Goal: Information Seeking & Learning: Learn about a topic

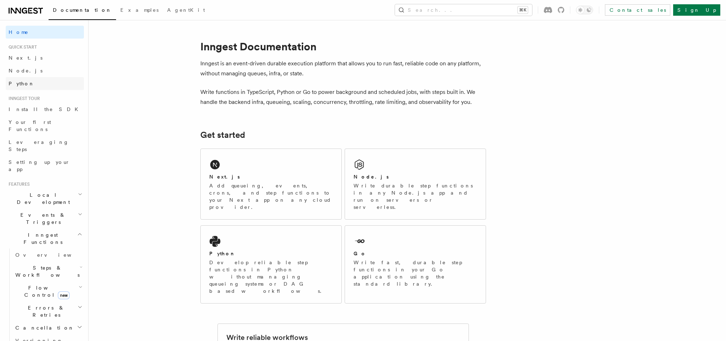
click at [15, 86] on span "Python" at bounding box center [22, 84] width 26 height 6
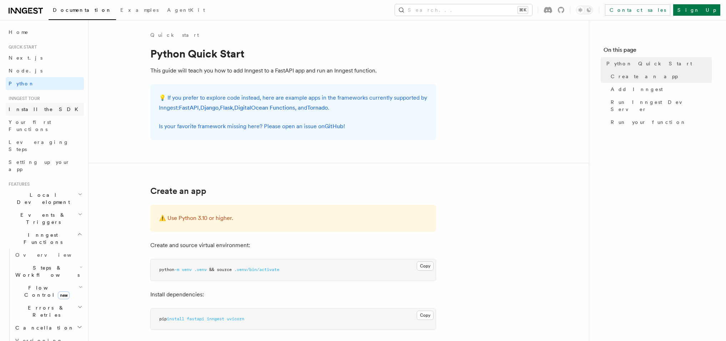
click at [35, 111] on span "Install the SDK" at bounding box center [46, 109] width 74 height 6
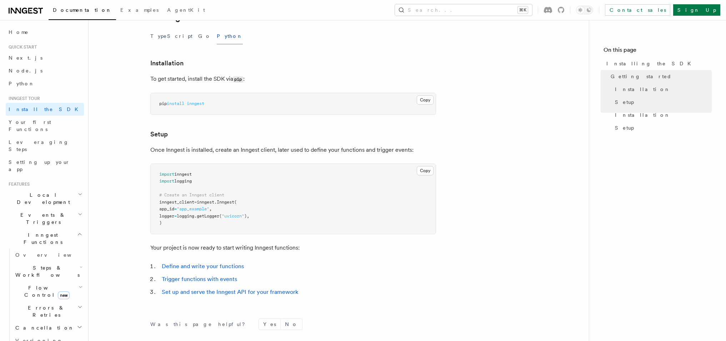
scroll to position [152, 0]
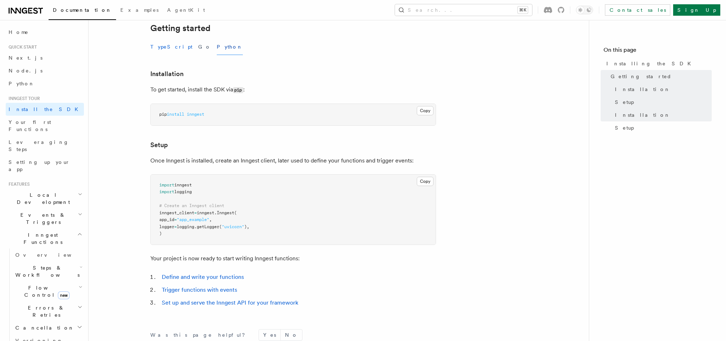
click at [168, 45] on button "TypeScript" at bounding box center [171, 47] width 42 height 16
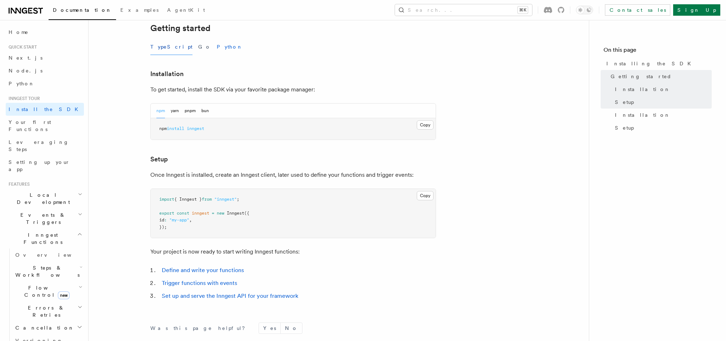
click at [217, 49] on button "Python" at bounding box center [230, 47] width 26 height 16
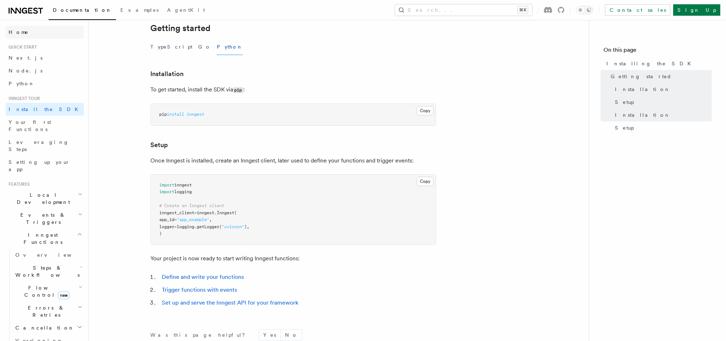
click at [23, 32] on link "Home" at bounding box center [45, 32] width 78 height 13
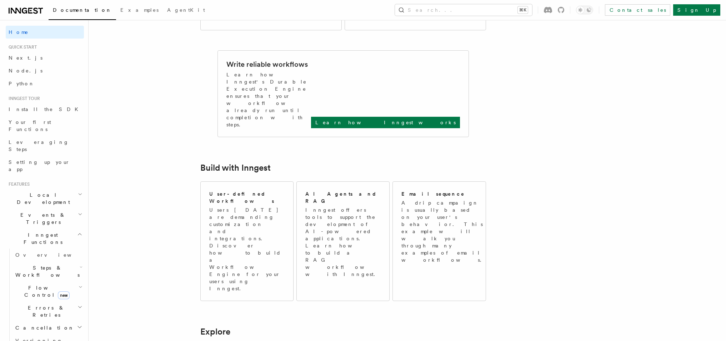
scroll to position [275, 0]
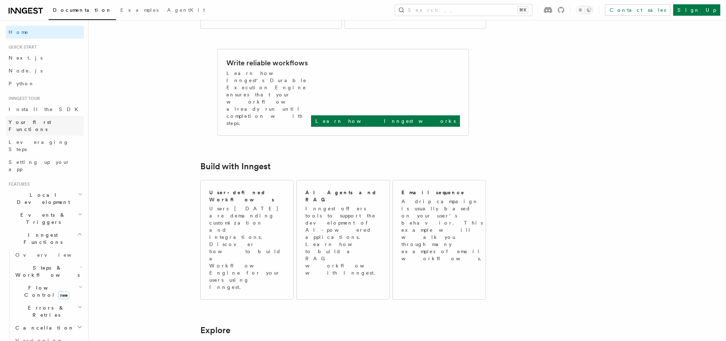
click at [19, 121] on span "Your first Functions" at bounding box center [30, 125] width 42 height 13
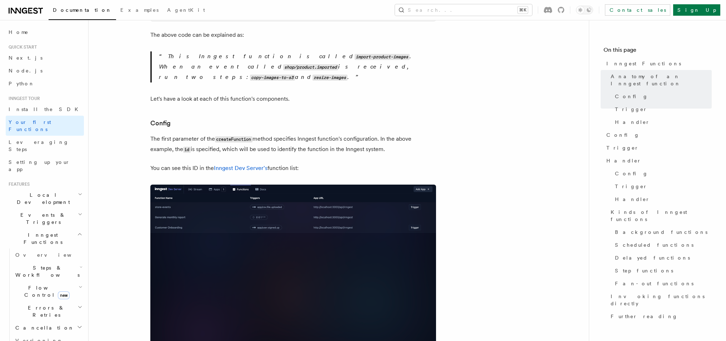
scroll to position [391, 0]
click at [236, 164] on link "Inngest Dev Server's" at bounding box center [241, 167] width 54 height 7
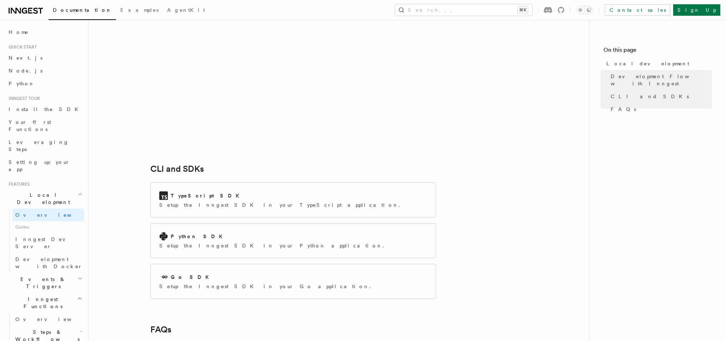
scroll to position [819, 0]
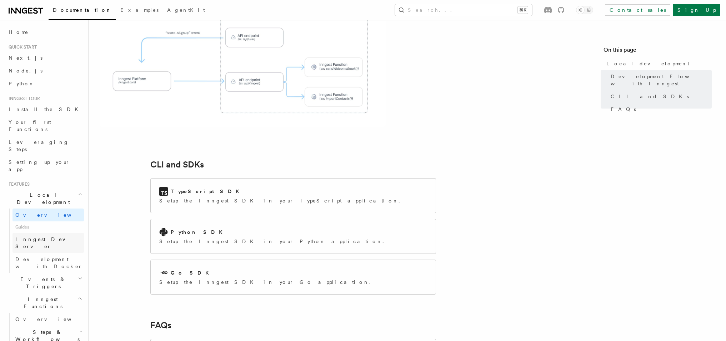
click at [31, 236] on span "Inngest Dev Server" at bounding box center [45, 242] width 61 height 13
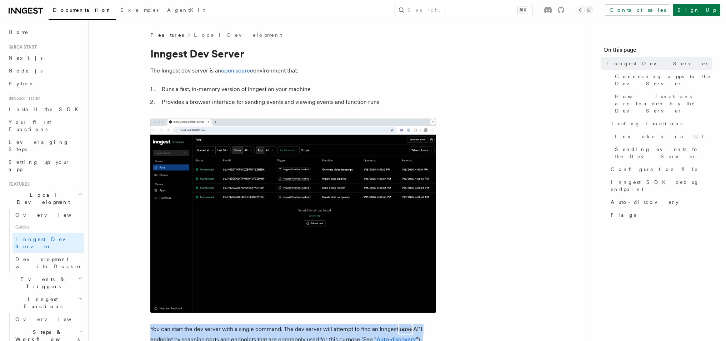
drag, startPoint x: 215, startPoint y: 197, endPoint x: 248, endPoint y: 202, distance: 33.1
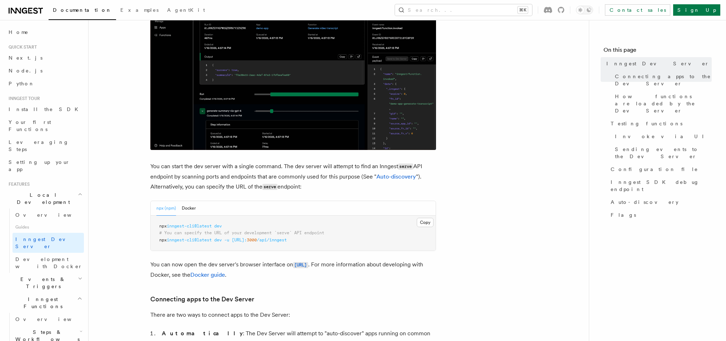
scroll to position [164, 0]
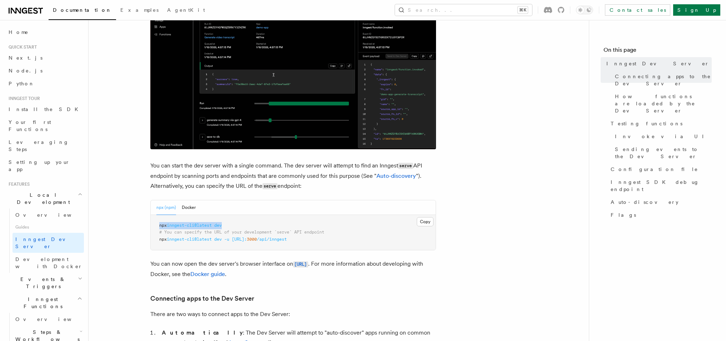
drag, startPoint x: 245, startPoint y: 225, endPoint x: 147, endPoint y: 228, distance: 98.6
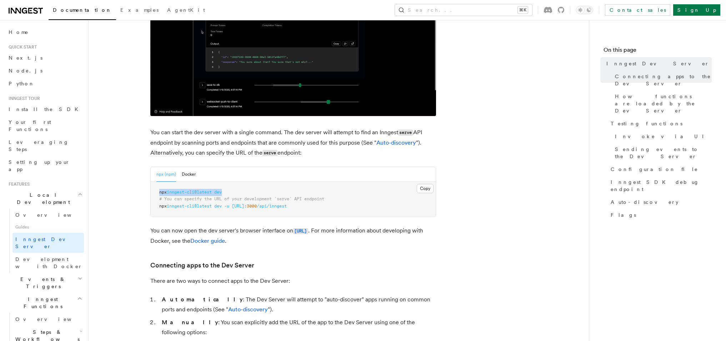
scroll to position [196, 0]
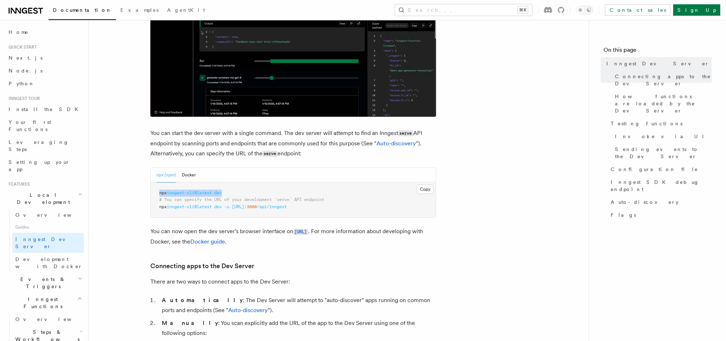
copy span "npx inngest-cli@latest dev"
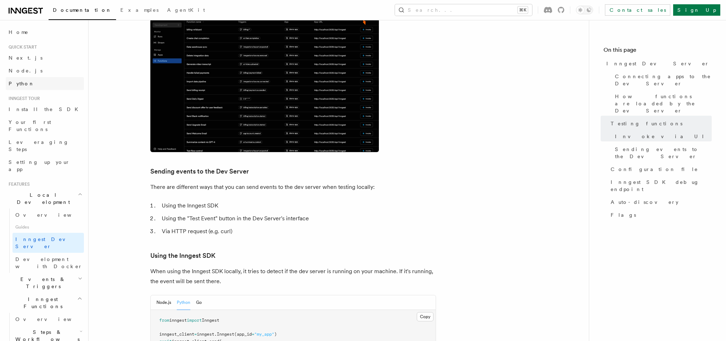
scroll to position [1102, 0]
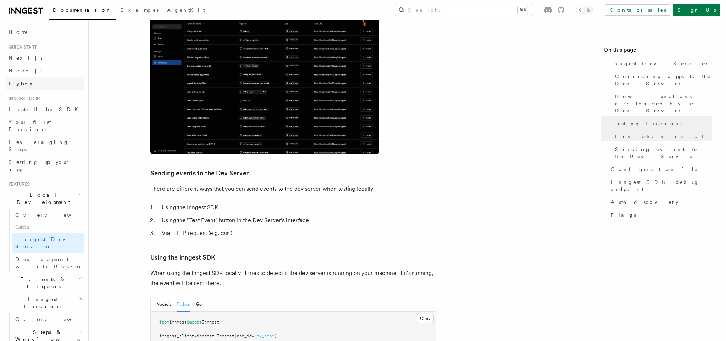
click at [17, 83] on span "Python" at bounding box center [22, 84] width 26 height 6
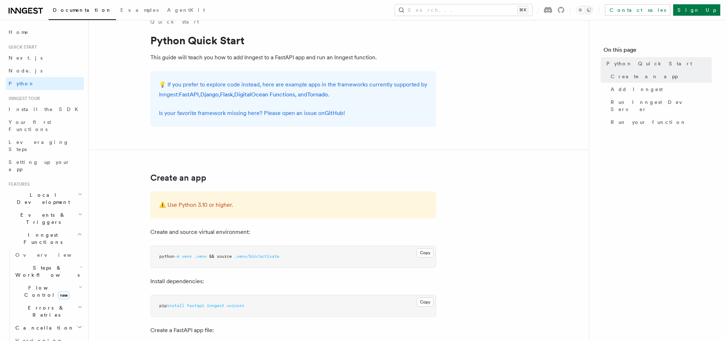
scroll to position [12, 0]
click at [29, 106] on span "Install the SDK" at bounding box center [46, 109] width 74 height 7
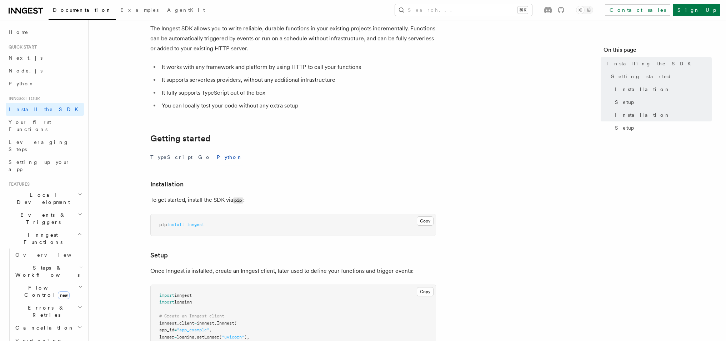
scroll to position [41, 0]
click at [46, 122] on span "Your first Functions" at bounding box center [30, 125] width 42 height 13
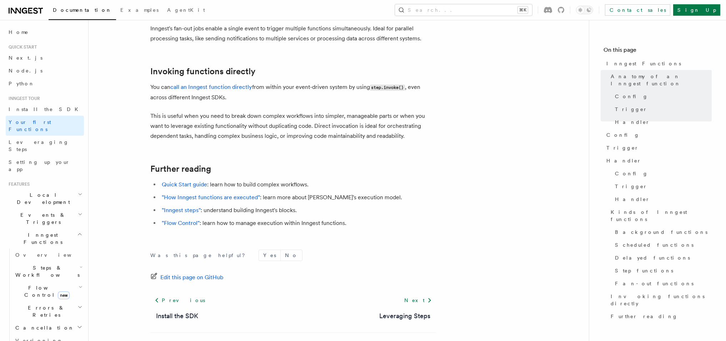
scroll to position [1453, 0]
click at [31, 139] on span "Leveraging Steps" at bounding box center [39, 145] width 60 height 13
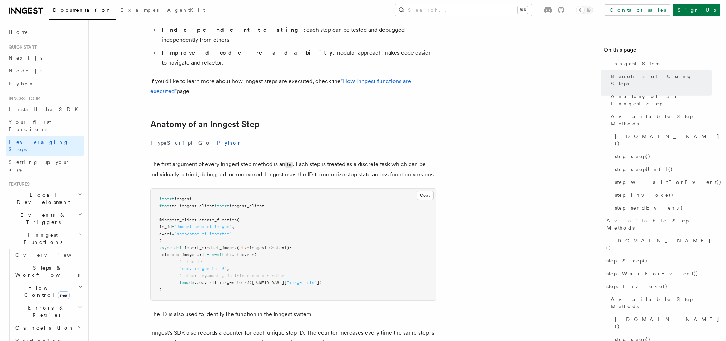
scroll to position [216, 0]
click at [27, 159] on span "Setting up your app" at bounding box center [39, 165] width 61 height 13
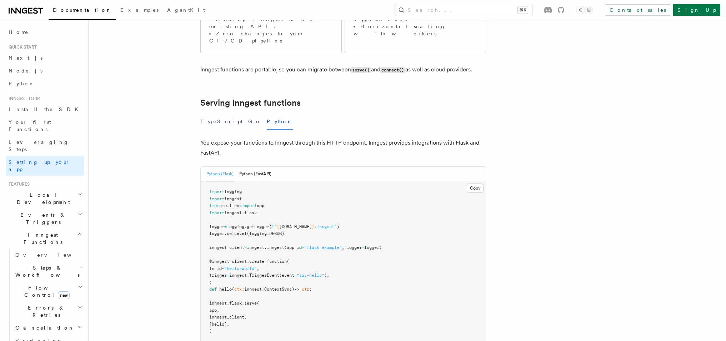
scroll to position [194, 0]
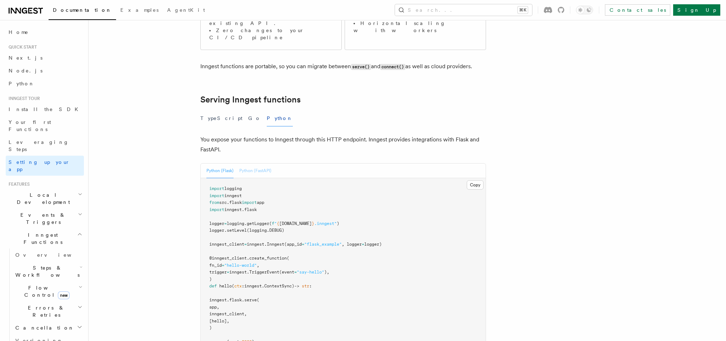
click at [260, 164] on button "Python (FastAPI)" at bounding box center [255, 171] width 32 height 15
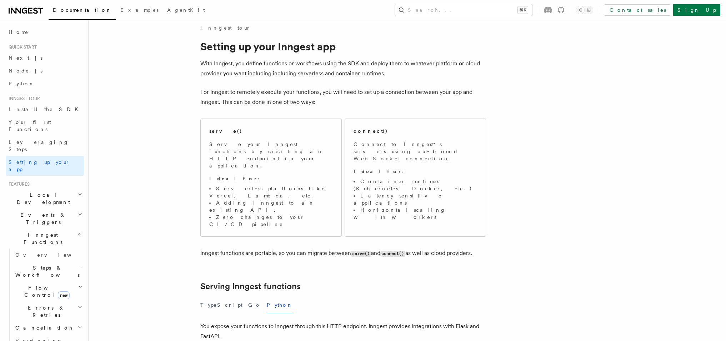
scroll to position [0, 0]
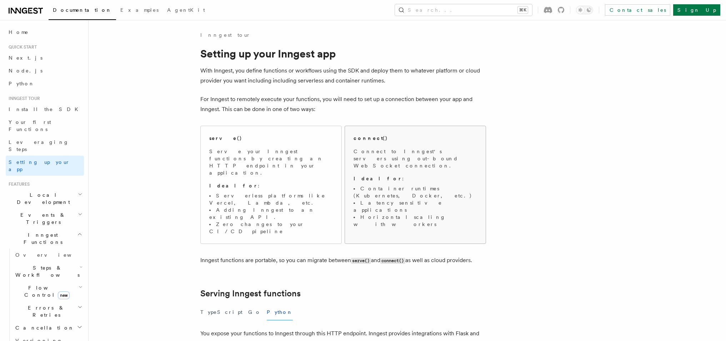
click at [425, 165] on span "Connect to Inngest's servers using out-bound WebSocket connection. Ideal for : …" at bounding box center [415, 188] width 124 height 80
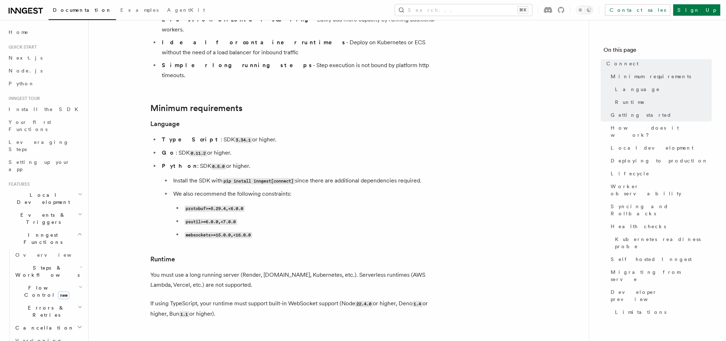
scroll to position [149, 0]
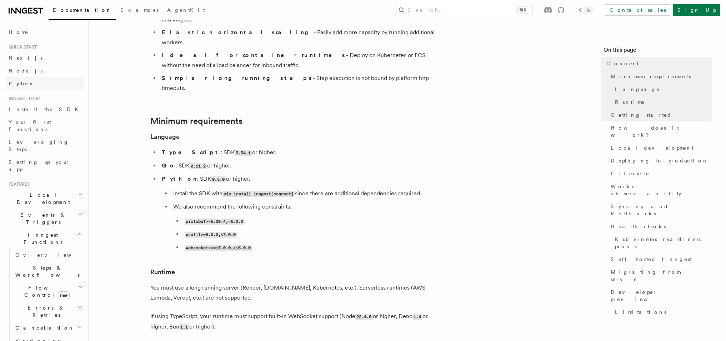
click at [13, 84] on span "Python" at bounding box center [22, 84] width 26 height 6
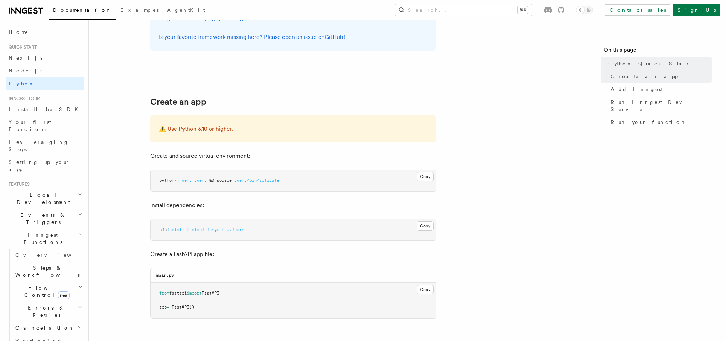
scroll to position [90, 0]
click at [219, 231] on span "inngest" at bounding box center [215, 228] width 17 height 5
copy span "inngest"
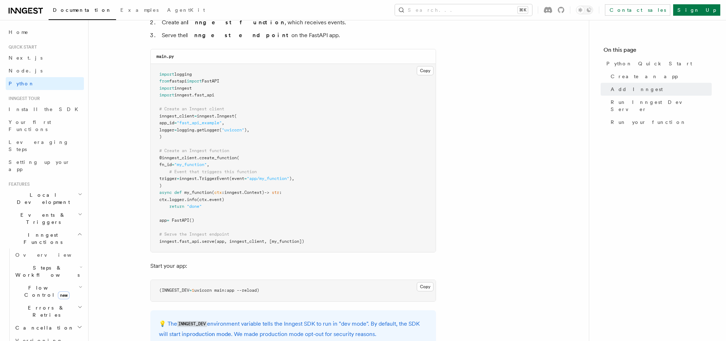
scroll to position [486, 0]
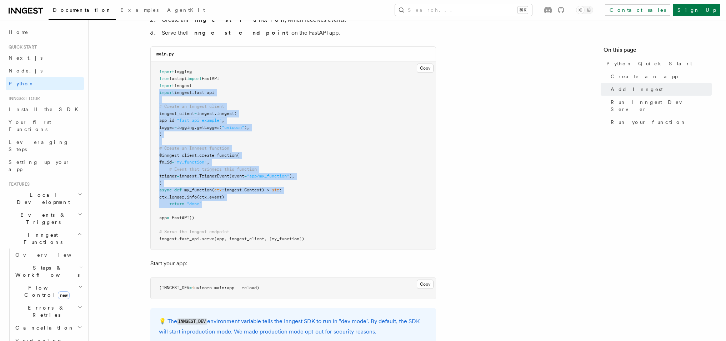
drag, startPoint x: 156, startPoint y: 93, endPoint x: 302, endPoint y: 206, distance: 185.3
click at [302, 206] on pre "import logging from fastapi import FastAPI import inngest import inngest . fast…" at bounding box center [293, 155] width 285 height 189
copy code "import inngest . fast_api # Create an Inngest client inngest_client = inngest .…"
click at [347, 187] on pre "import logging from fastapi import FastAPI import inngest import inngest . fast…" at bounding box center [293, 155] width 285 height 189
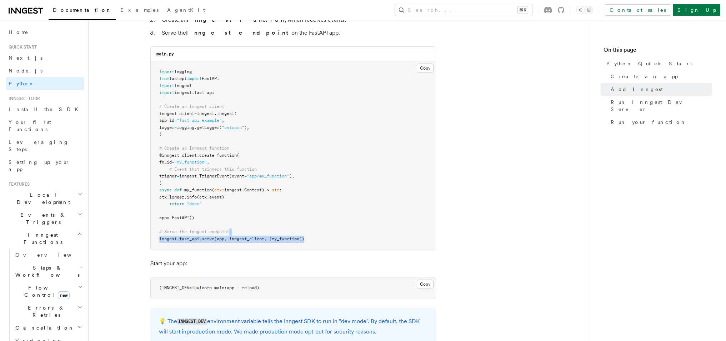
drag, startPoint x: 345, startPoint y: 235, endPoint x: 346, endPoint y: 238, distance: 4.2
click at [346, 238] on pre "import logging from fastapi import FastAPI import inngest import inngest . fast…" at bounding box center [293, 155] width 285 height 189
copy code "inngest . fast_api . serve (app, inngest_client, [my_function])"
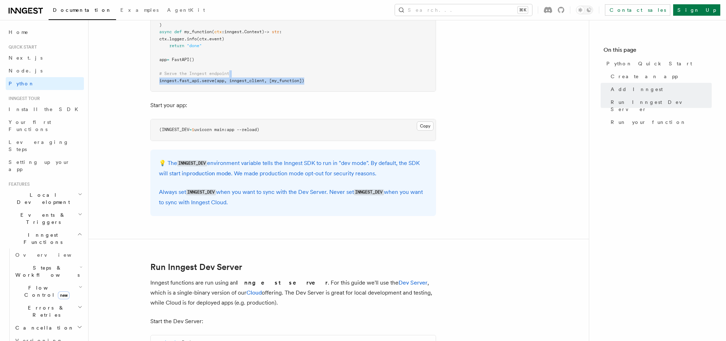
scroll to position [647, 0]
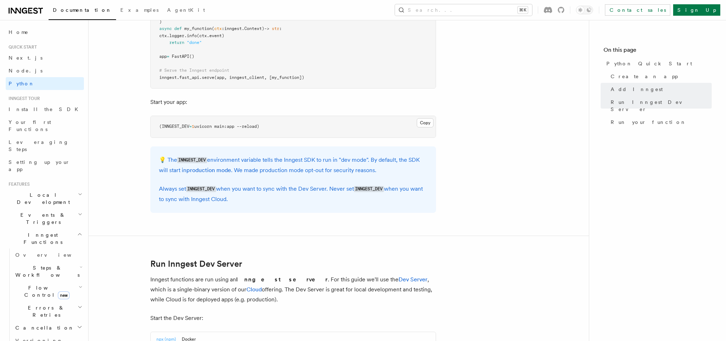
click at [217, 175] on p "💡 The INNGEST_DEV environment variable tells the Inngest SDK to run in "dev mod…" at bounding box center [293, 165] width 268 height 20
drag, startPoint x: 161, startPoint y: 126, endPoint x: 197, endPoint y: 128, distance: 35.7
click at [197, 128] on span "(INNGEST_DEV = 1 uvicorn main:app --reload)" at bounding box center [209, 126] width 100 height 5
copy span "INNGEST_DEV = 1"
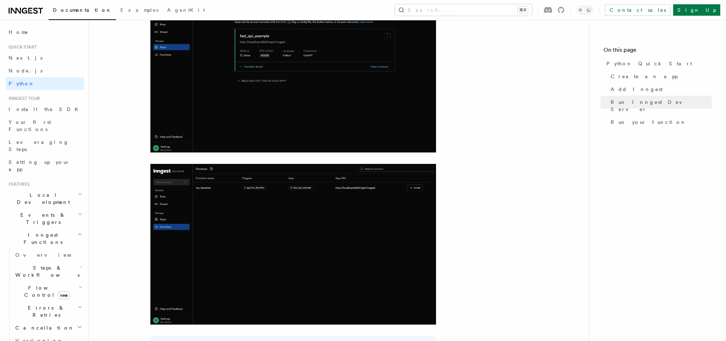
scroll to position [1053, 0]
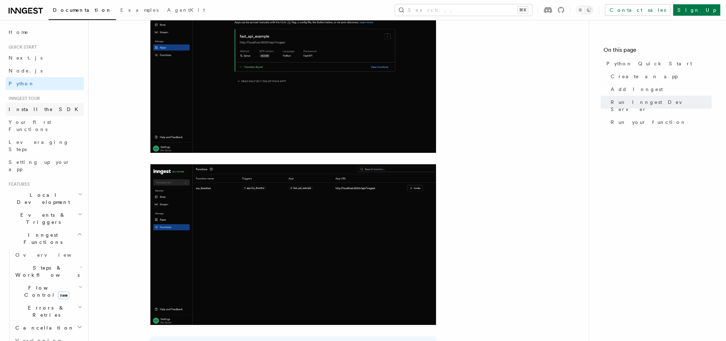
click at [32, 105] on link "Install the SDK" at bounding box center [45, 109] width 78 height 13
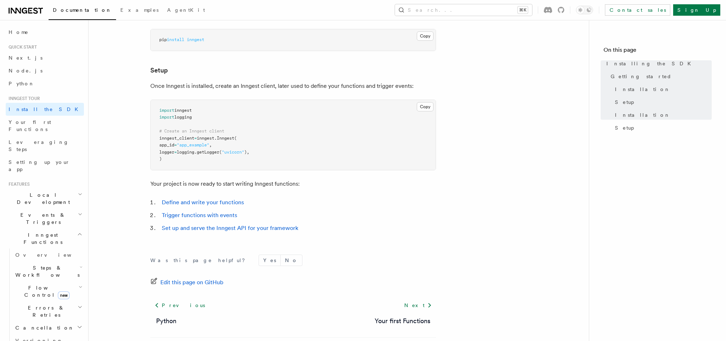
scroll to position [260, 0]
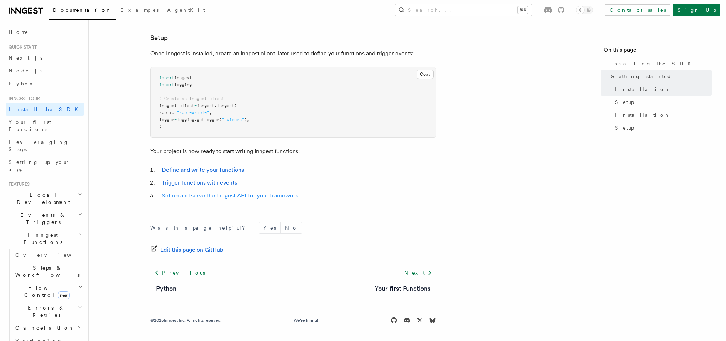
click at [238, 197] on link "Set up and serve the Inngest API for your framework" at bounding box center [230, 195] width 136 height 7
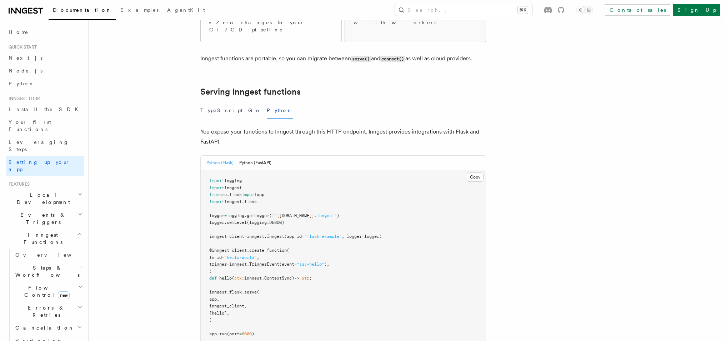
scroll to position [214, 0]
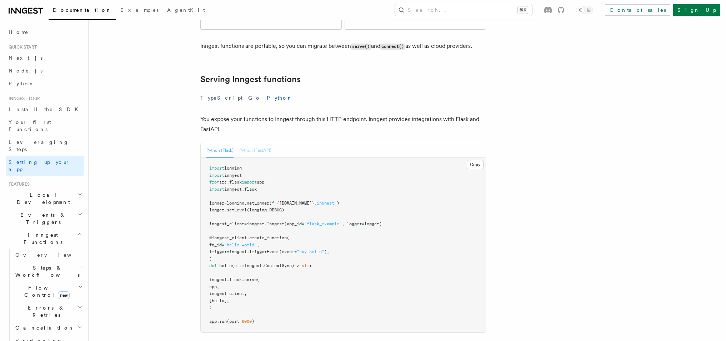
click at [252, 143] on button "Python (FastAPI)" at bounding box center [255, 150] width 32 height 15
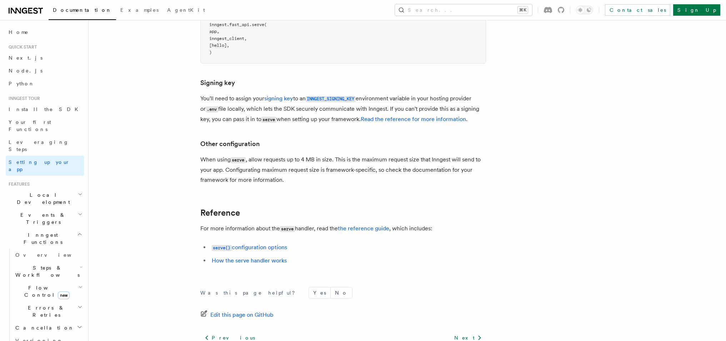
scroll to position [518, 0]
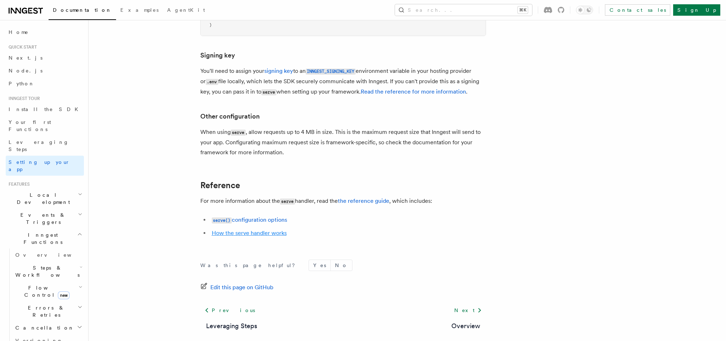
click at [250, 230] on link "How the serve handler works" at bounding box center [249, 233] width 75 height 7
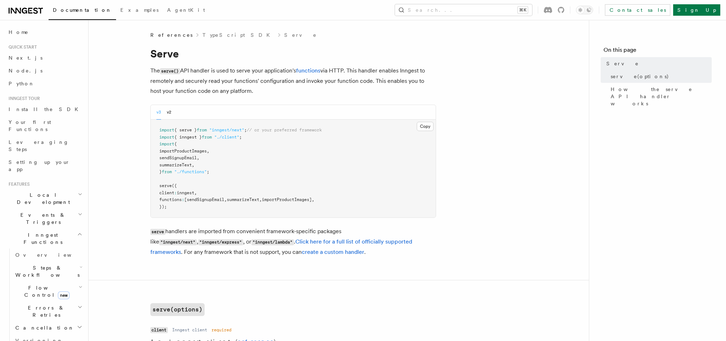
click at [44, 284] on span "Flow Control new" at bounding box center [45, 291] width 66 height 14
click at [43, 301] on link "Overview" at bounding box center [51, 307] width 65 height 13
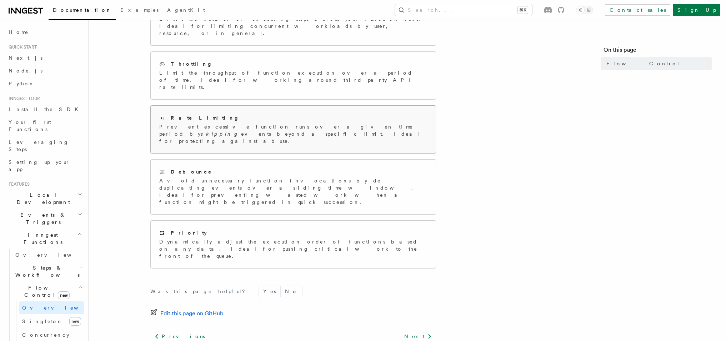
scroll to position [152, 0]
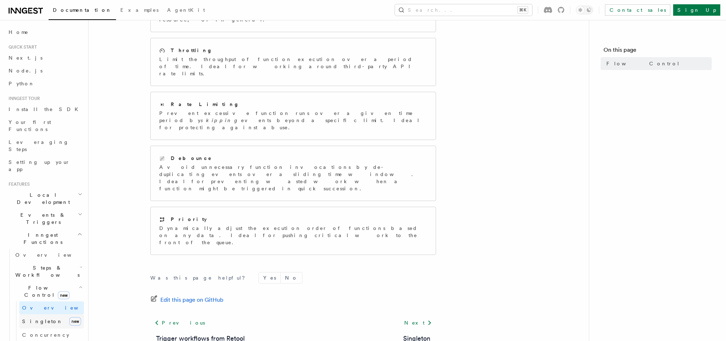
click at [29, 318] on span "Singleton" at bounding box center [42, 321] width 41 height 6
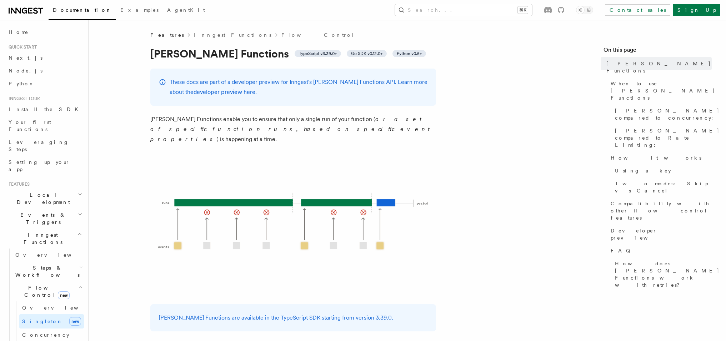
click at [358, 221] on img at bounding box center [293, 224] width 286 height 143
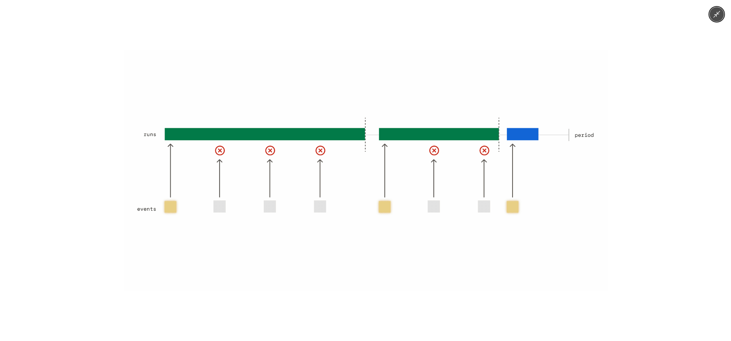
click at [262, 291] on img at bounding box center [365, 171] width 483 height 242
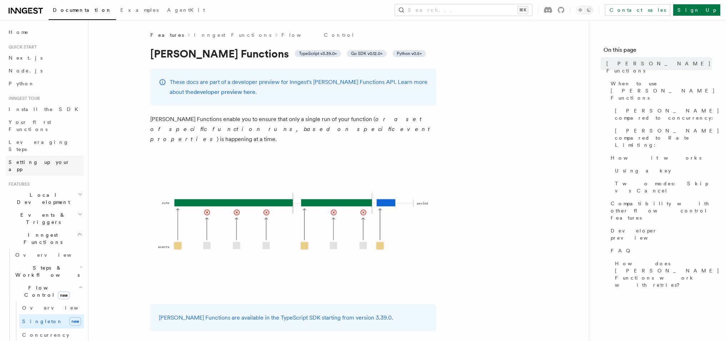
click at [34, 159] on span "Setting up your app" at bounding box center [46, 166] width 75 height 14
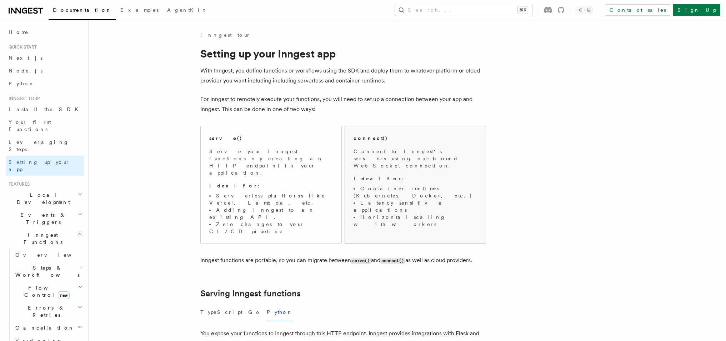
click at [423, 185] on li "Container runtimes (Kubernetes, Docker, etc.)" at bounding box center [415, 192] width 124 height 14
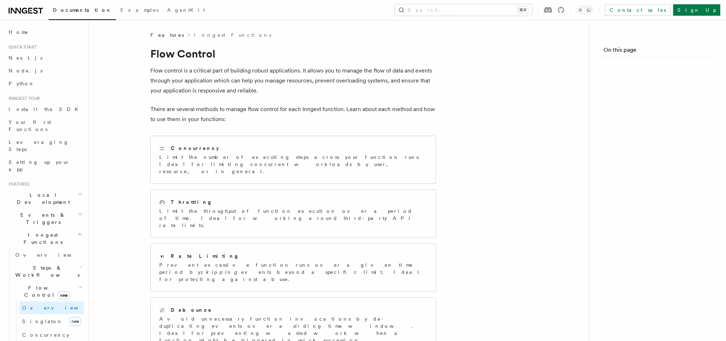
scroll to position [152, 0]
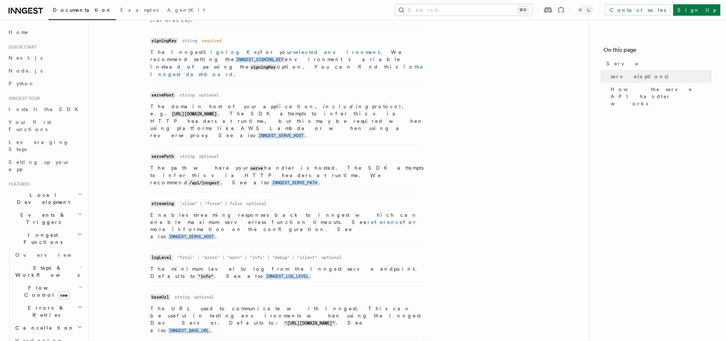
scroll to position [372, 0]
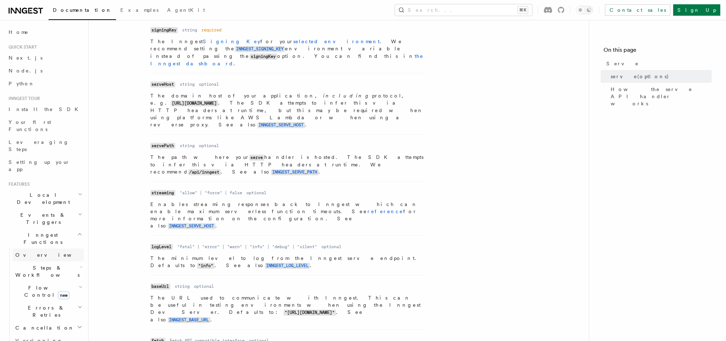
click at [22, 248] on link "Overview" at bounding box center [47, 254] width 71 height 13
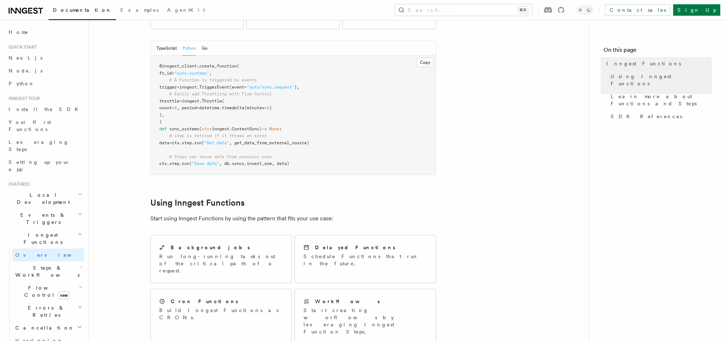
scroll to position [162, 0]
click at [246, 252] on p "Run long-running tasks out of the critical path of a request." at bounding box center [221, 262] width 124 height 21
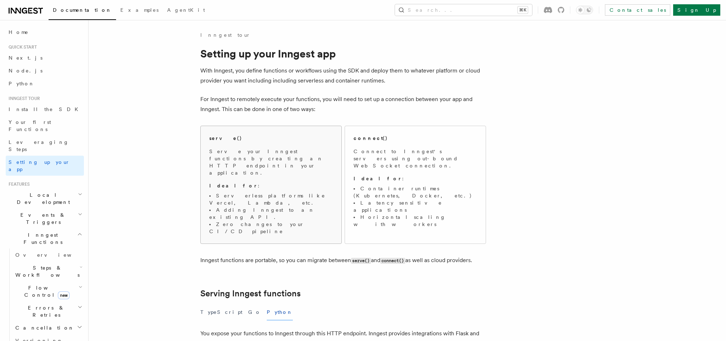
click at [276, 150] on p "Serve your Inngest functions by creating an HTTP endpoint in your application." at bounding box center [271, 162] width 124 height 29
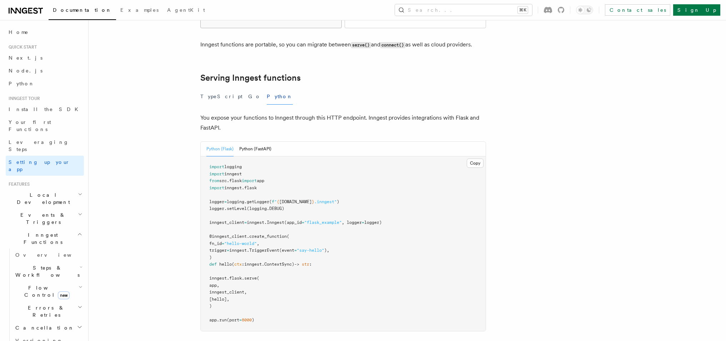
scroll to position [218, 0]
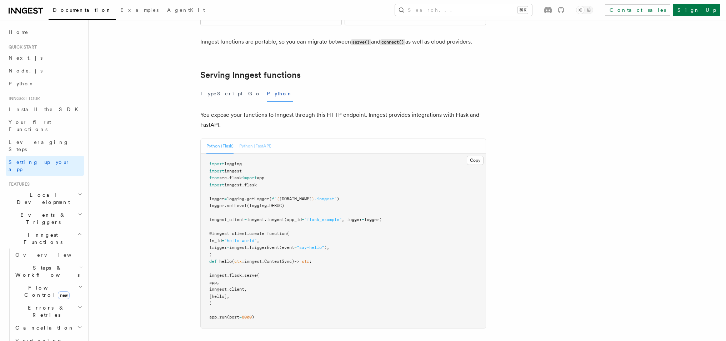
click at [261, 139] on button "Python (FastAPI)" at bounding box center [255, 146] width 32 height 15
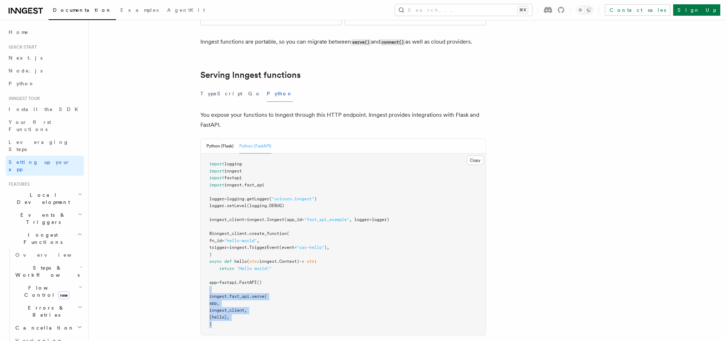
drag, startPoint x: 218, startPoint y: 254, endPoint x: 231, endPoint y: 296, distance: 43.7
click at [231, 296] on pre "import logging import inngest import fastapi import inngest . fast_api logger =…" at bounding box center [343, 244] width 285 height 181
copy code "inngest . fast_api . serve ( app, inngest_client, [hello], )"
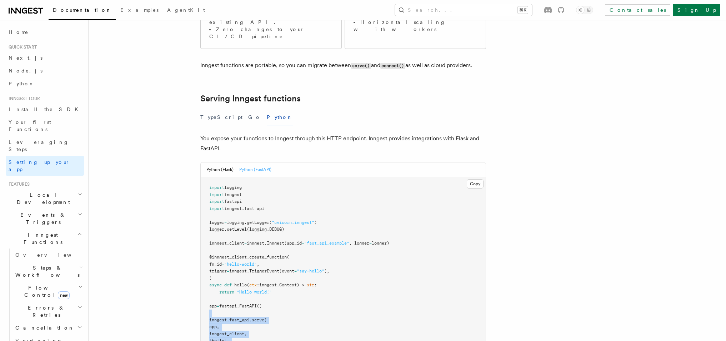
scroll to position [192, 0]
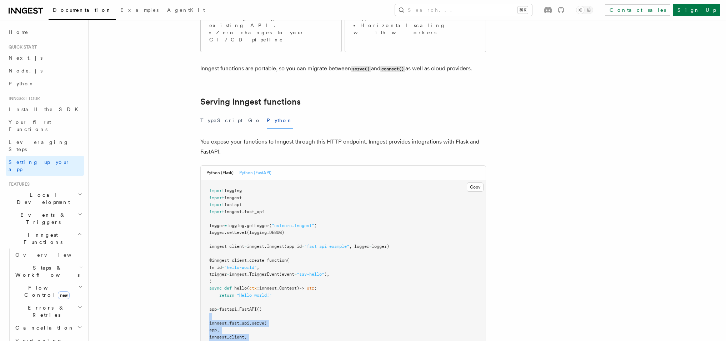
click at [34, 191] on span "Local Development" at bounding box center [42, 198] width 72 height 14
click at [32, 212] on span "Overview" at bounding box center [52, 215] width 74 height 6
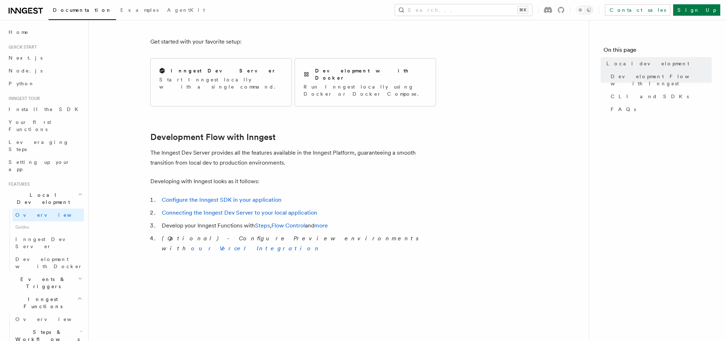
scroll to position [284, 0]
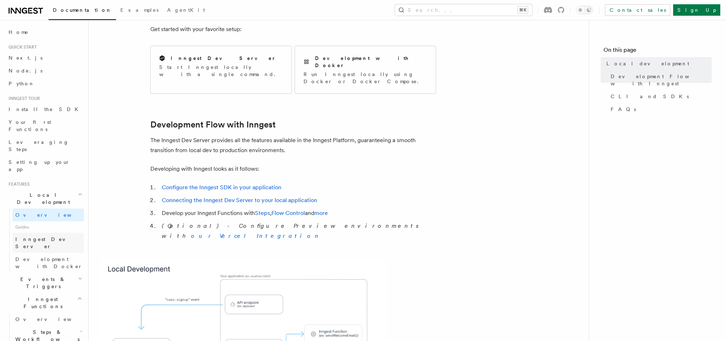
click at [42, 236] on span "Inngest Dev Server" at bounding box center [45, 242] width 61 height 13
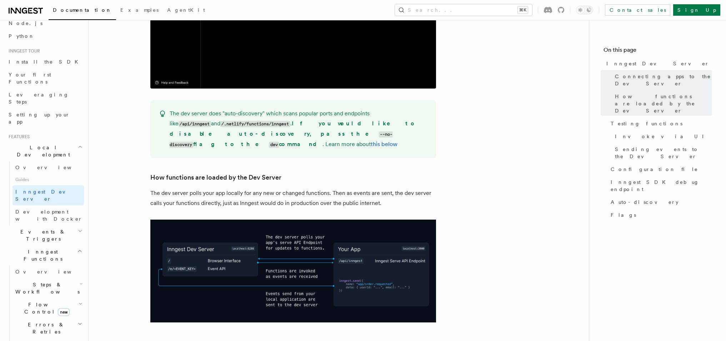
scroll to position [57, 0]
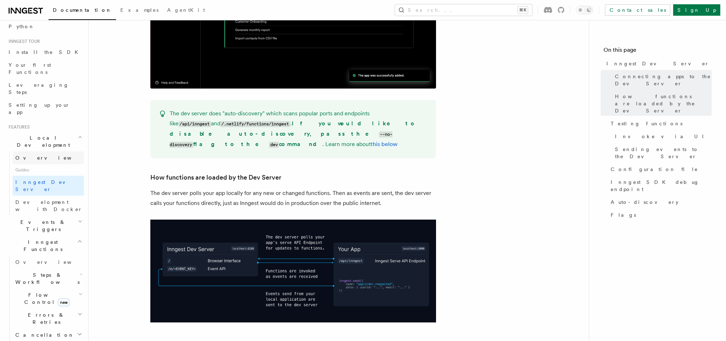
click at [34, 151] on link "Overview" at bounding box center [47, 157] width 71 height 13
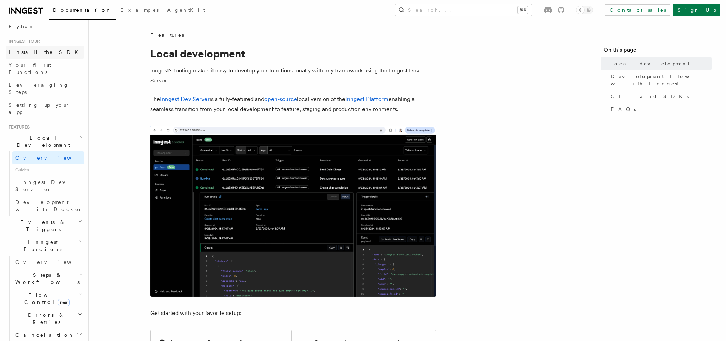
click at [24, 54] on span "Install the SDK" at bounding box center [46, 52] width 74 height 6
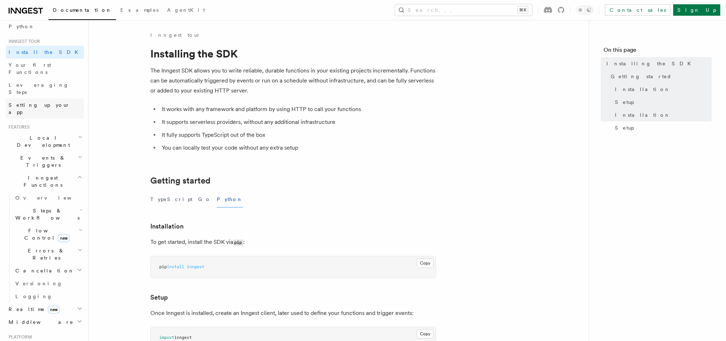
click at [35, 102] on span "Setting up your app" at bounding box center [39, 108] width 61 height 13
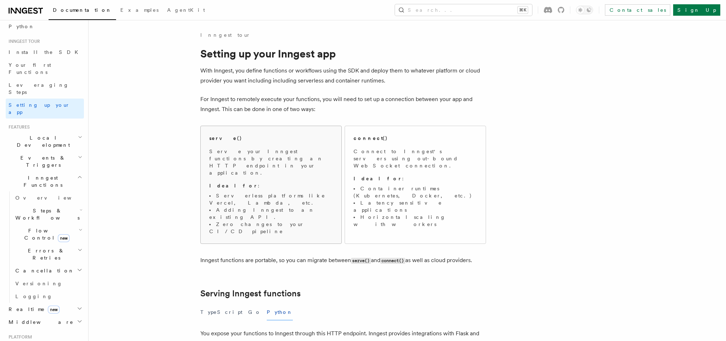
click at [252, 159] on p "Serve your Inngest functions by creating an HTTP endpoint in your application." at bounding box center [271, 162] width 124 height 29
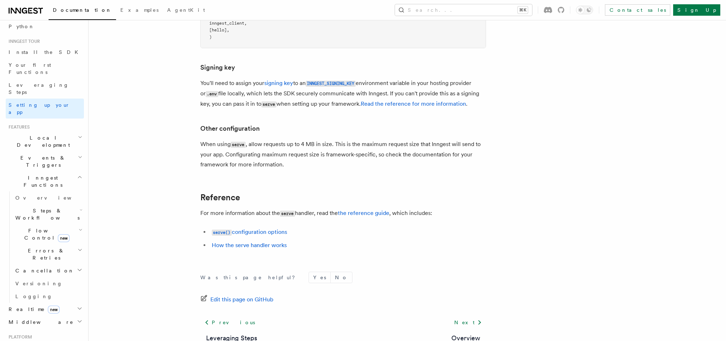
scroll to position [518, 0]
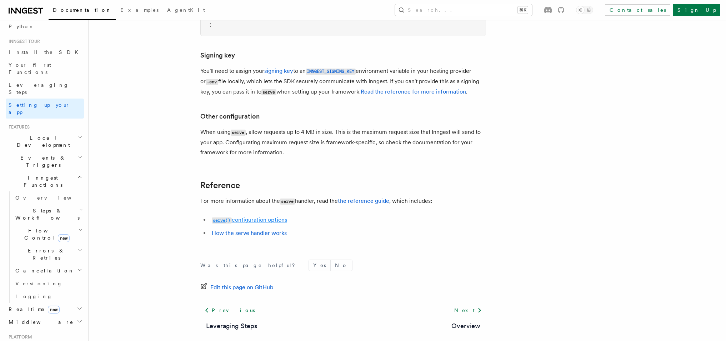
click at [263, 216] on link "serve() configuration options" at bounding box center [249, 219] width 75 height 7
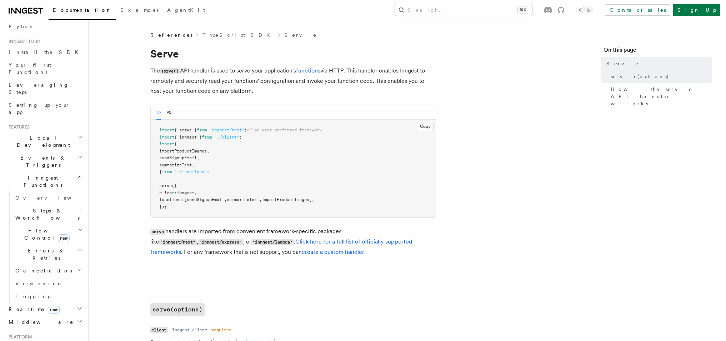
click at [501, 14] on button "Search... ⌘K" at bounding box center [463, 9] width 137 height 11
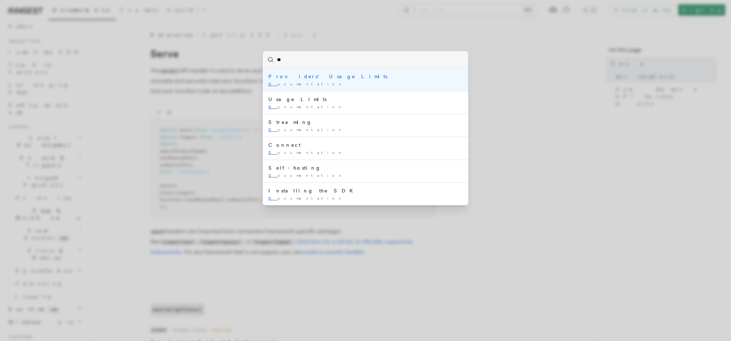
type input "***"
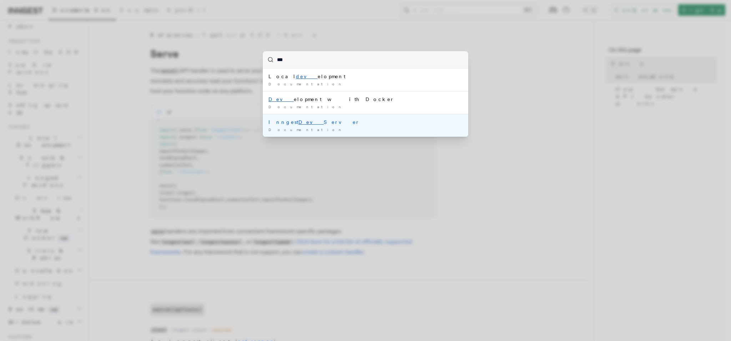
click at [283, 125] on div "Inngest Dev Server" at bounding box center [365, 122] width 194 height 7
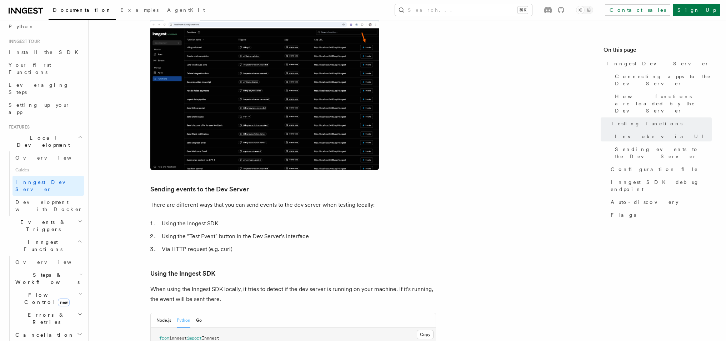
scroll to position [1302, 0]
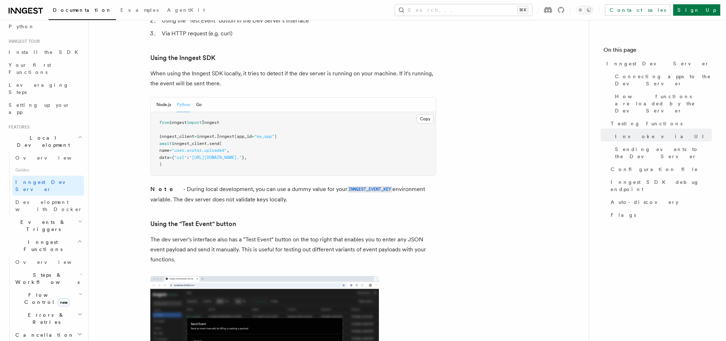
click at [26, 41] on span "Inngest tour" at bounding box center [23, 42] width 34 height 6
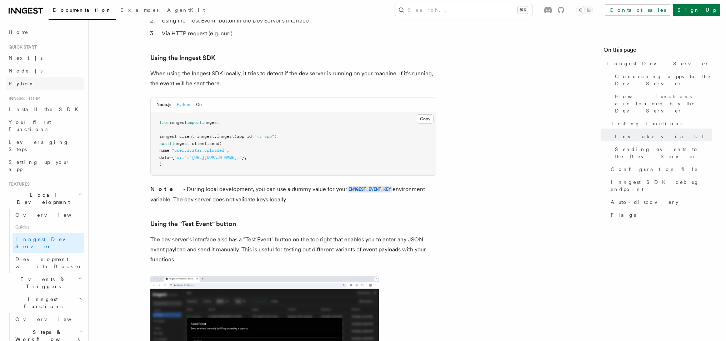
click at [21, 82] on span "Python" at bounding box center [22, 84] width 26 height 6
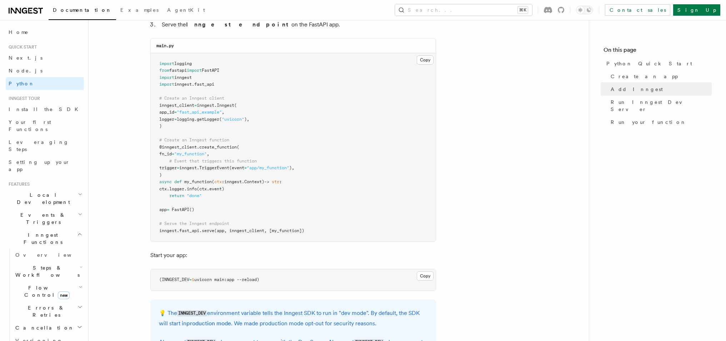
scroll to position [496, 0]
drag, startPoint x: 162, startPoint y: 279, endPoint x: 190, endPoint y: 280, distance: 27.5
click at [190, 280] on span "(INNGEST_DEV = 1 uvicorn main:app --reload)" at bounding box center [209, 278] width 100 height 5
copy span "INNGEST_DEV"
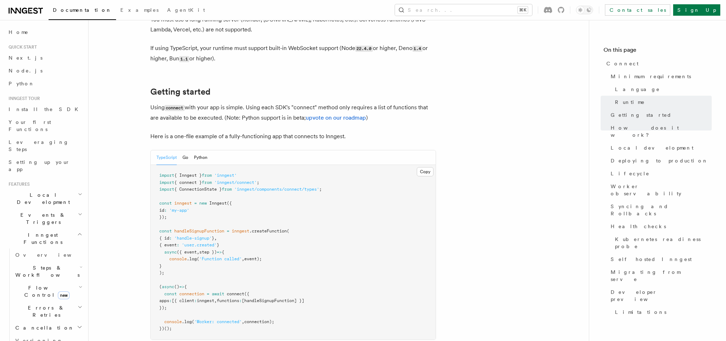
scroll to position [420, 0]
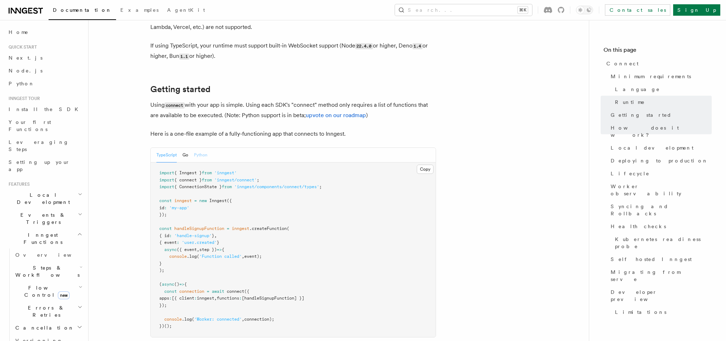
click at [201, 148] on button "Python" at bounding box center [201, 155] width 14 height 15
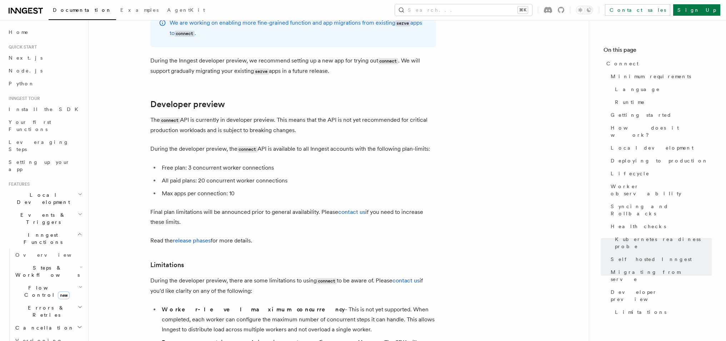
scroll to position [3805, 0]
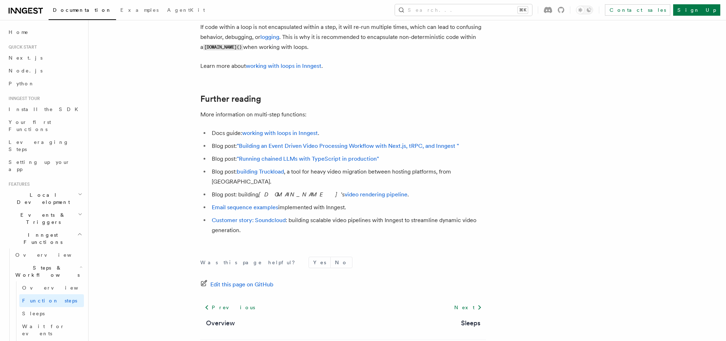
scroll to position [1913, 0]
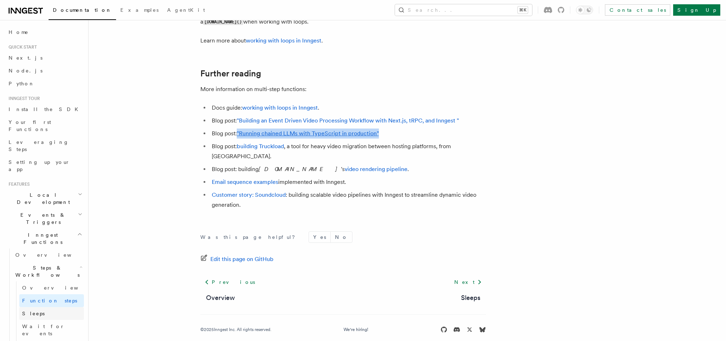
click at [42, 307] on link "Sleeps" at bounding box center [51, 313] width 65 height 13
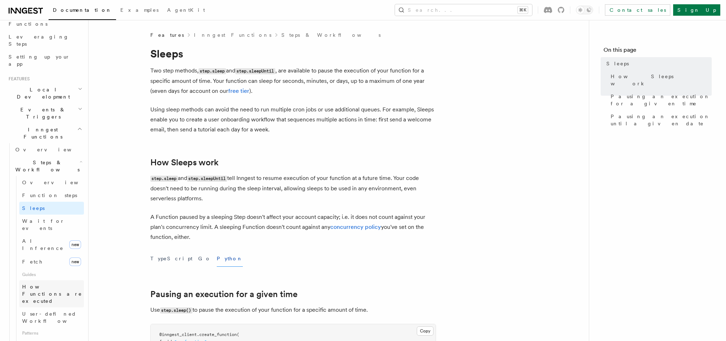
scroll to position [107, 0]
click at [36, 236] on span "AI Inference" at bounding box center [44, 243] width 44 height 14
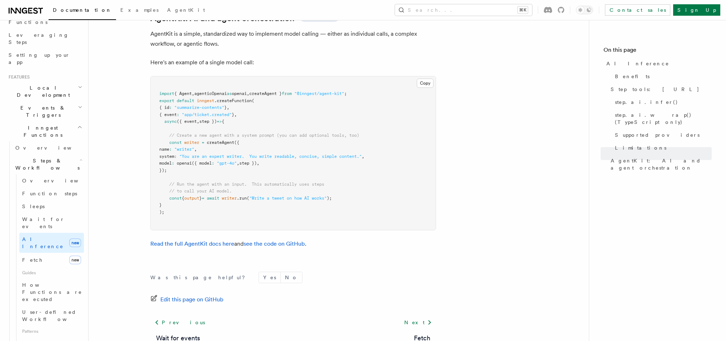
scroll to position [2201, 0]
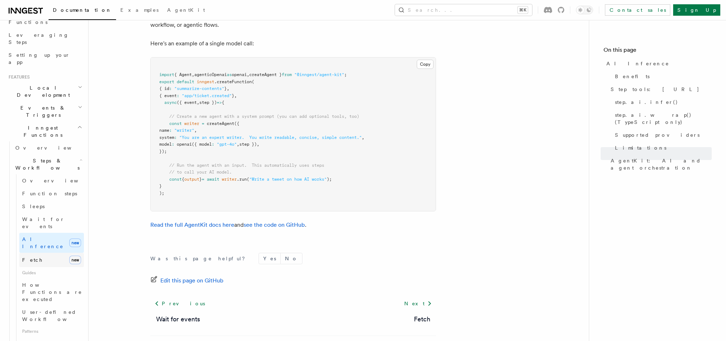
click at [26, 257] on span "Fetch" at bounding box center [32, 260] width 21 height 6
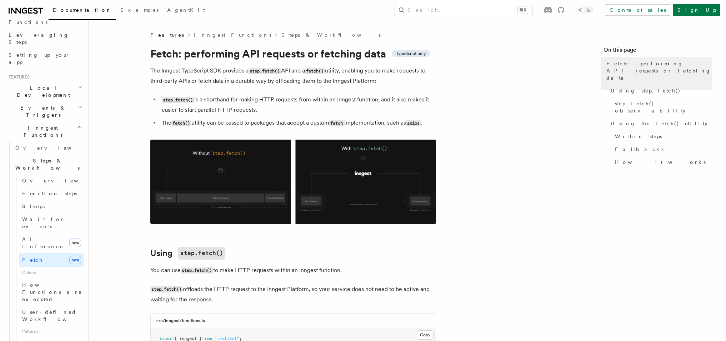
click at [215, 185] on img at bounding box center [293, 182] width 286 height 84
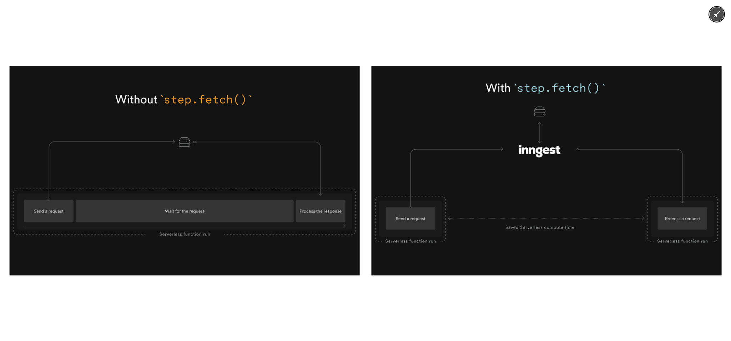
click at [305, 312] on div at bounding box center [365, 170] width 731 height 341
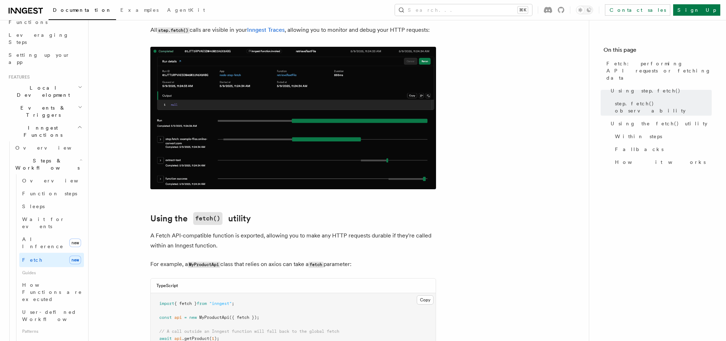
scroll to position [623, 0]
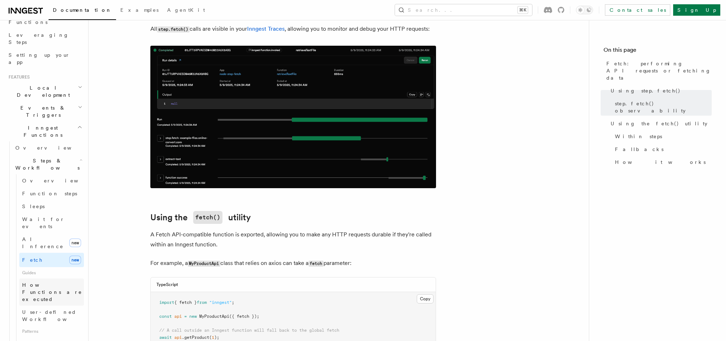
click at [45, 282] on span "How Functions are executed" at bounding box center [52, 292] width 60 height 20
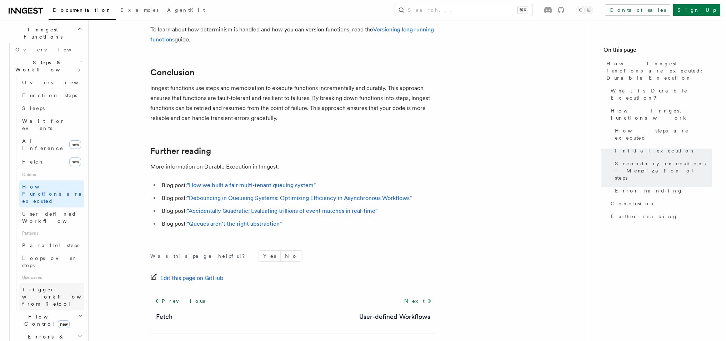
scroll to position [214, 0]
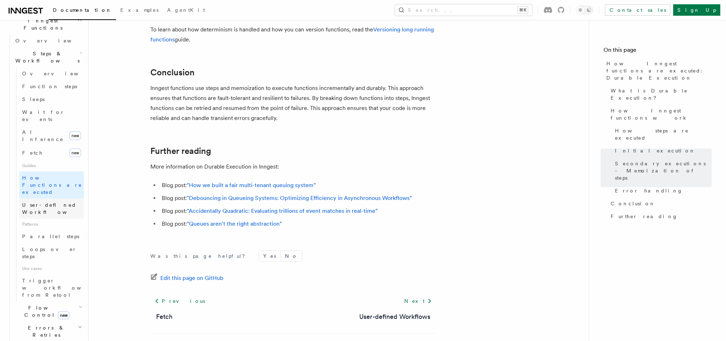
click at [41, 202] on span "User-defined Workflows" at bounding box center [54, 208] width 64 height 13
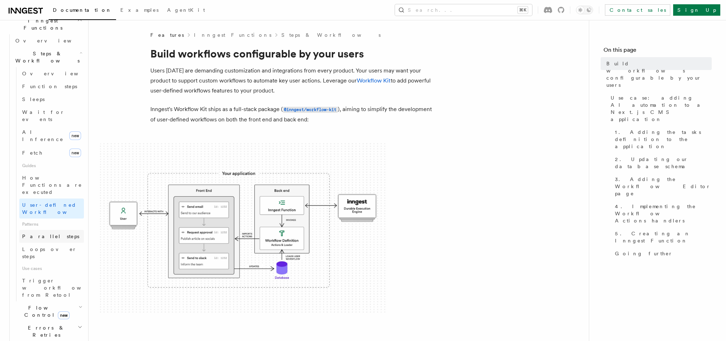
click at [48, 233] on span "Parallel steps" at bounding box center [50, 236] width 57 height 6
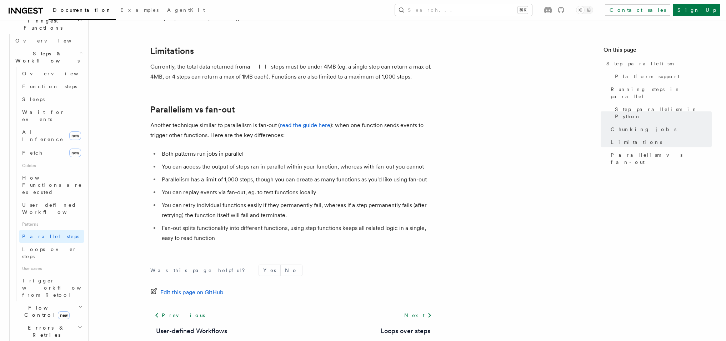
scroll to position [1273, 0]
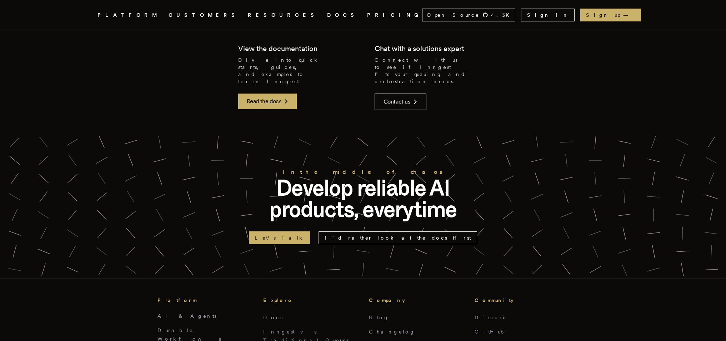
scroll to position [1853, 0]
